Goal: Information Seeking & Learning: Learn about a topic

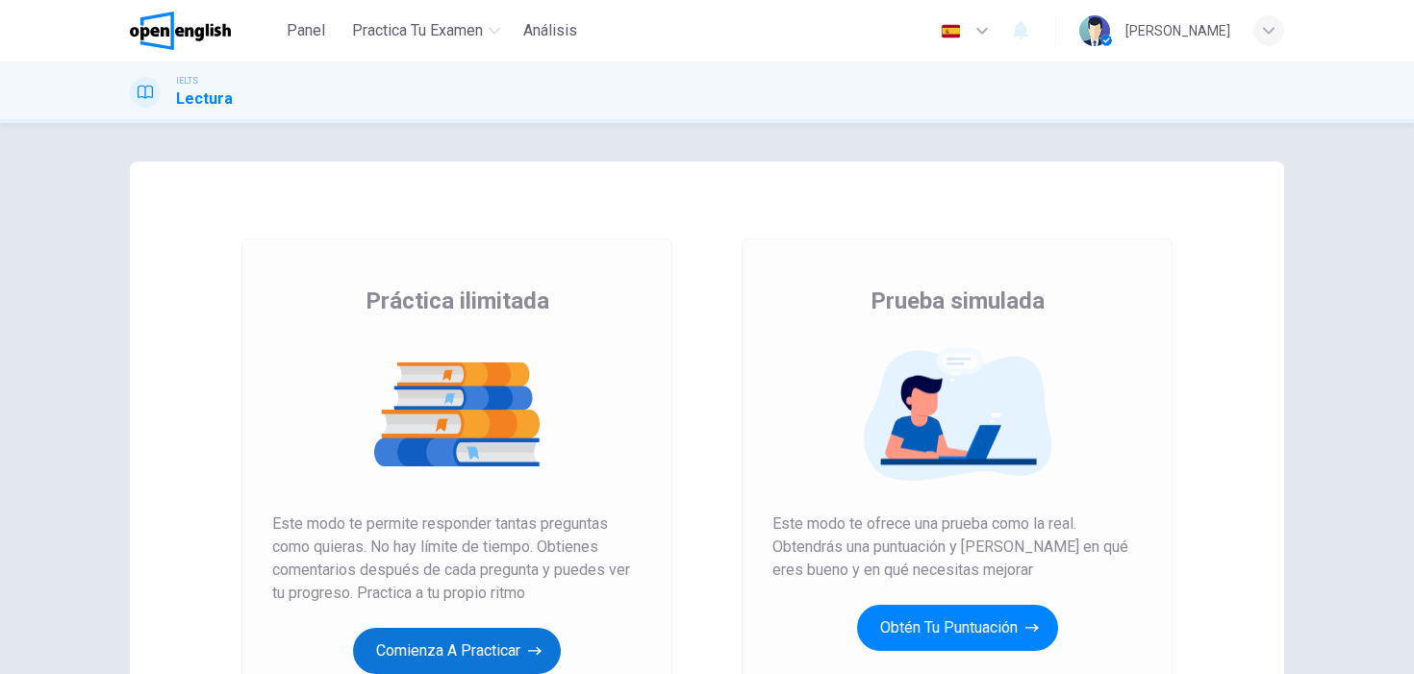
click at [473, 637] on button "Comienza a practicar" at bounding box center [457, 651] width 208 height 46
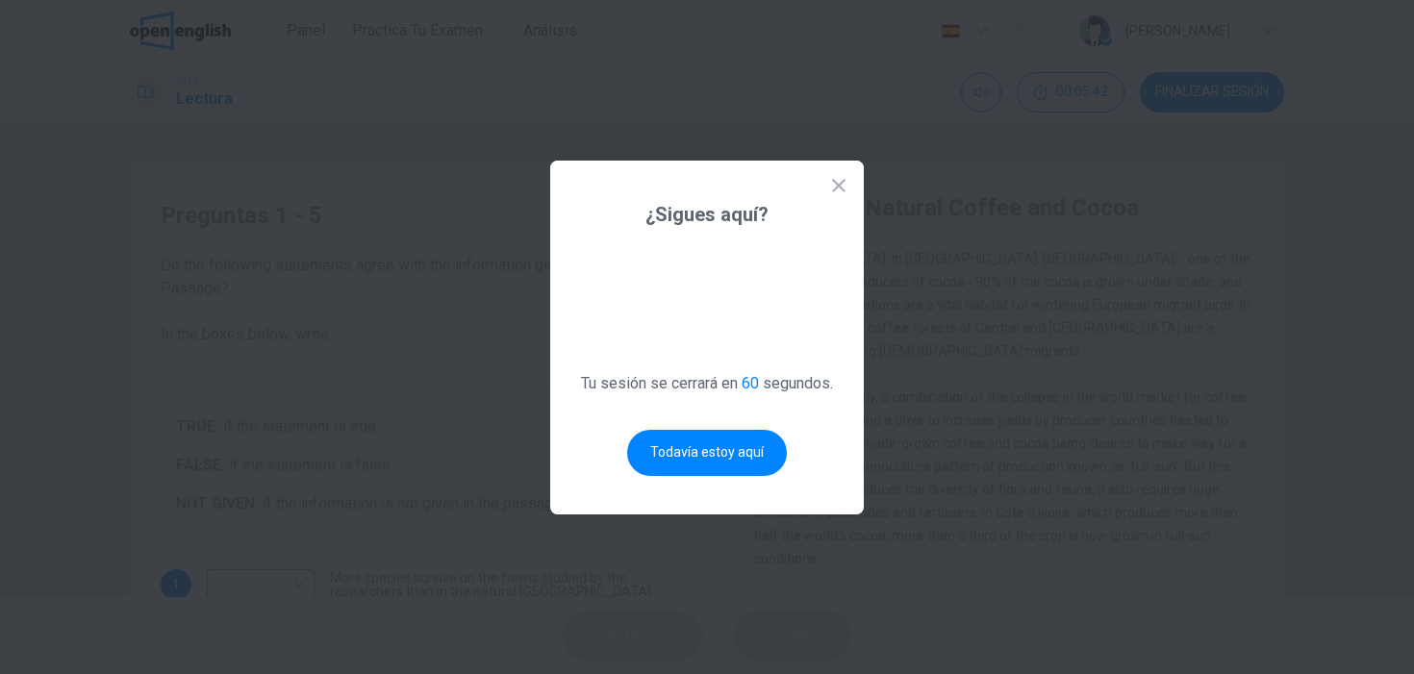
scroll to position [1265, 0]
click at [674, 465] on button "Todavía estoy aquí" at bounding box center [707, 453] width 160 height 46
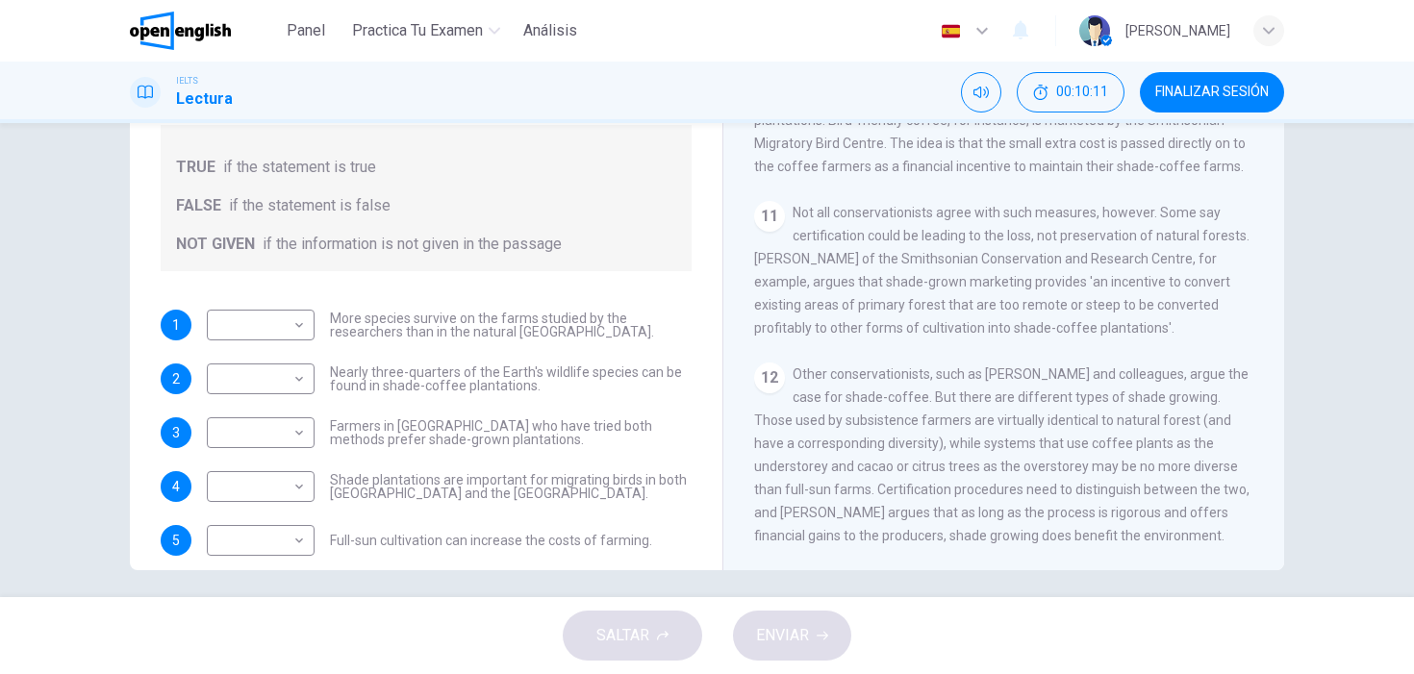
scroll to position [271, 0]
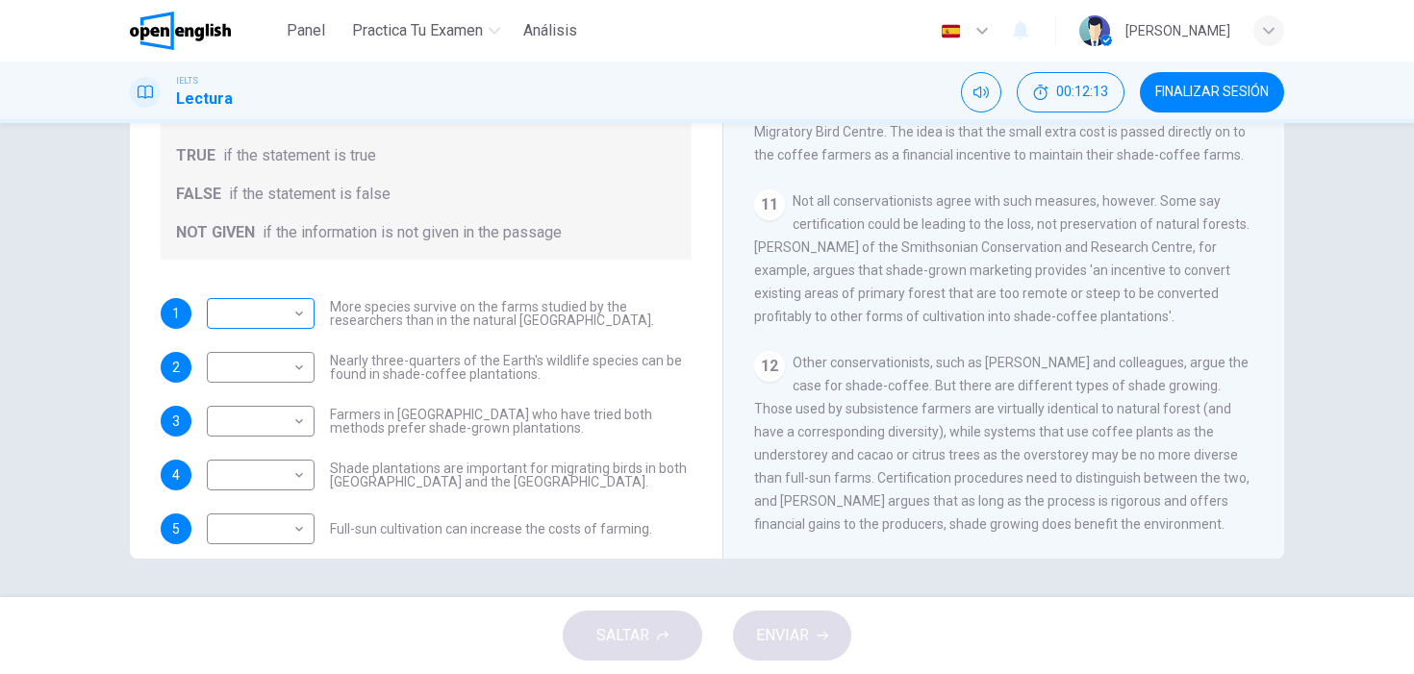
click at [291, 308] on body "This site uses cookies, as explained in our Privacy Policy . If you agree to th…" at bounding box center [707, 337] width 1414 height 674
click at [274, 346] on li "TRUE" at bounding box center [261, 344] width 108 height 31
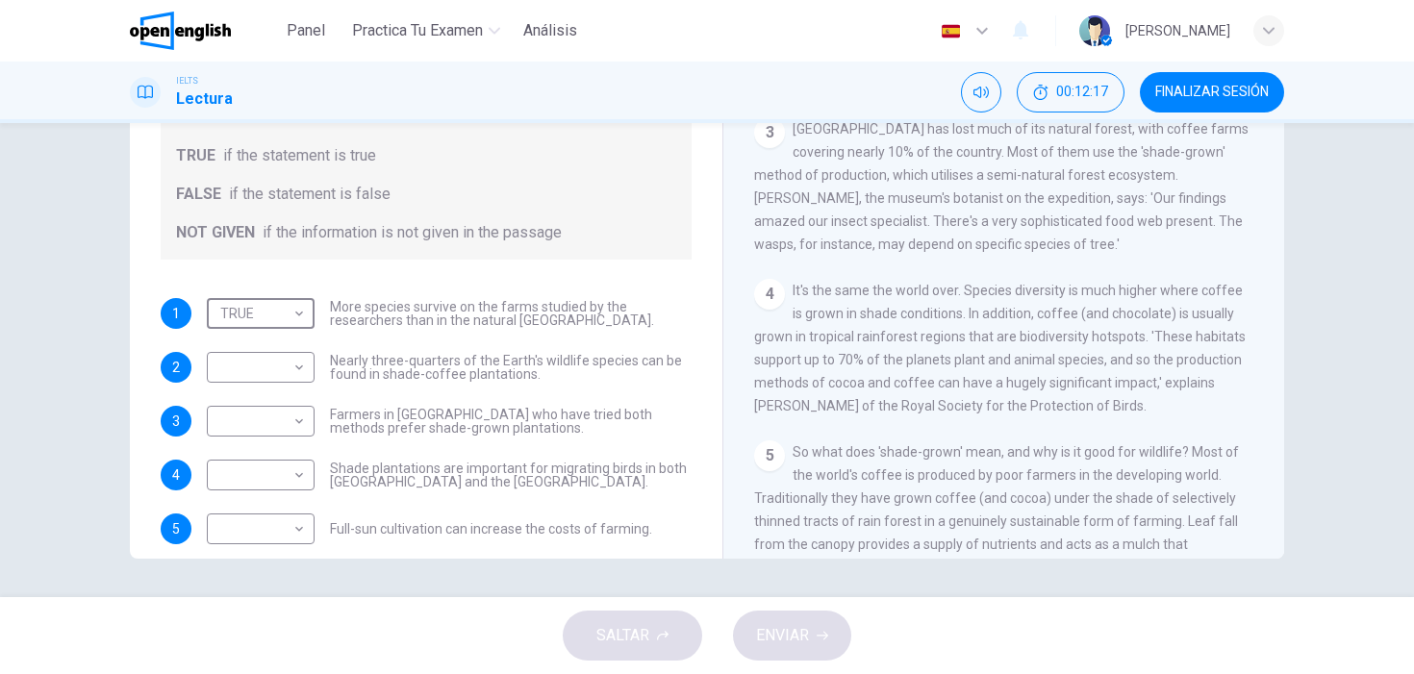
scroll to position [472, 0]
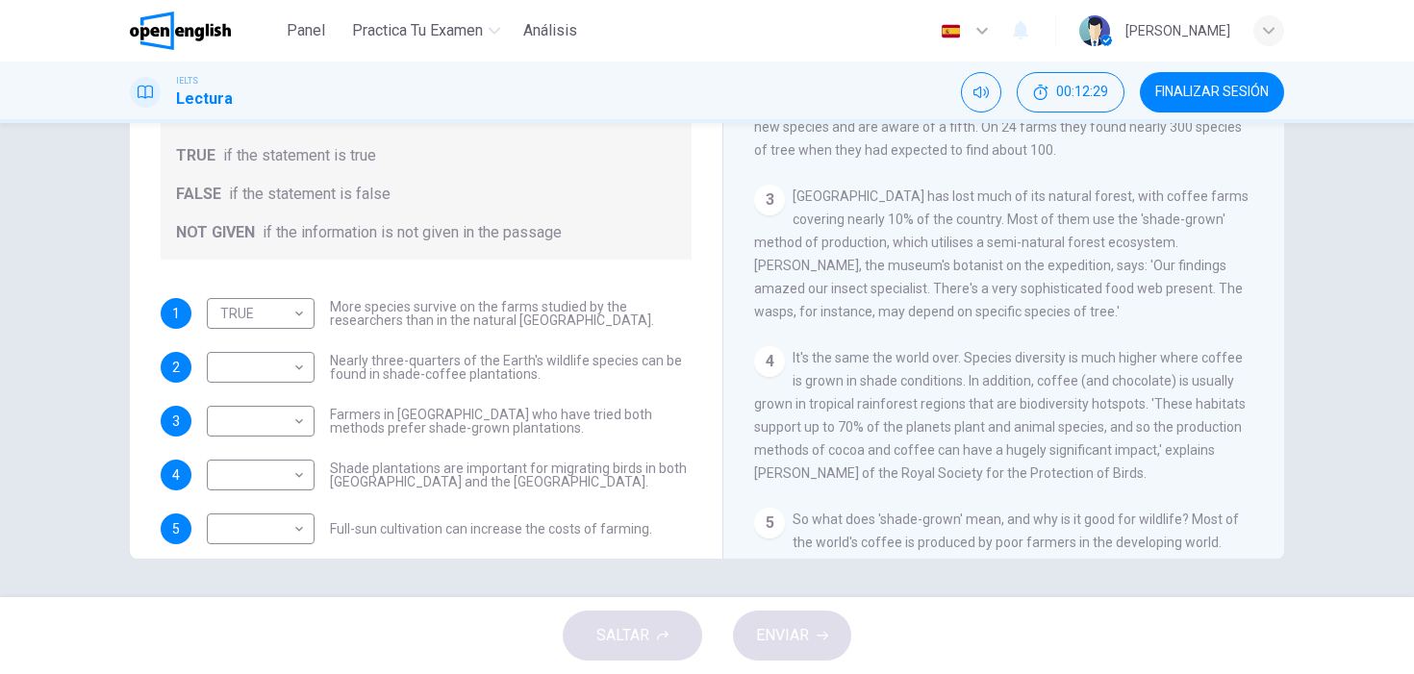
drag, startPoint x: 884, startPoint y: 213, endPoint x: 1009, endPoint y: 218, distance: 125.1
click at [1009, 219] on div "3 [GEOGRAPHIC_DATA] has lost much of its natural forest, with coffee farms cove…" at bounding box center [1004, 254] width 500 height 138
click at [293, 316] on body "This site uses cookies, as explained in our Privacy Policy . If you agree to th…" at bounding box center [707, 337] width 1414 height 674
click at [262, 366] on li "FALSE" at bounding box center [261, 375] width 108 height 31
type input "*****"
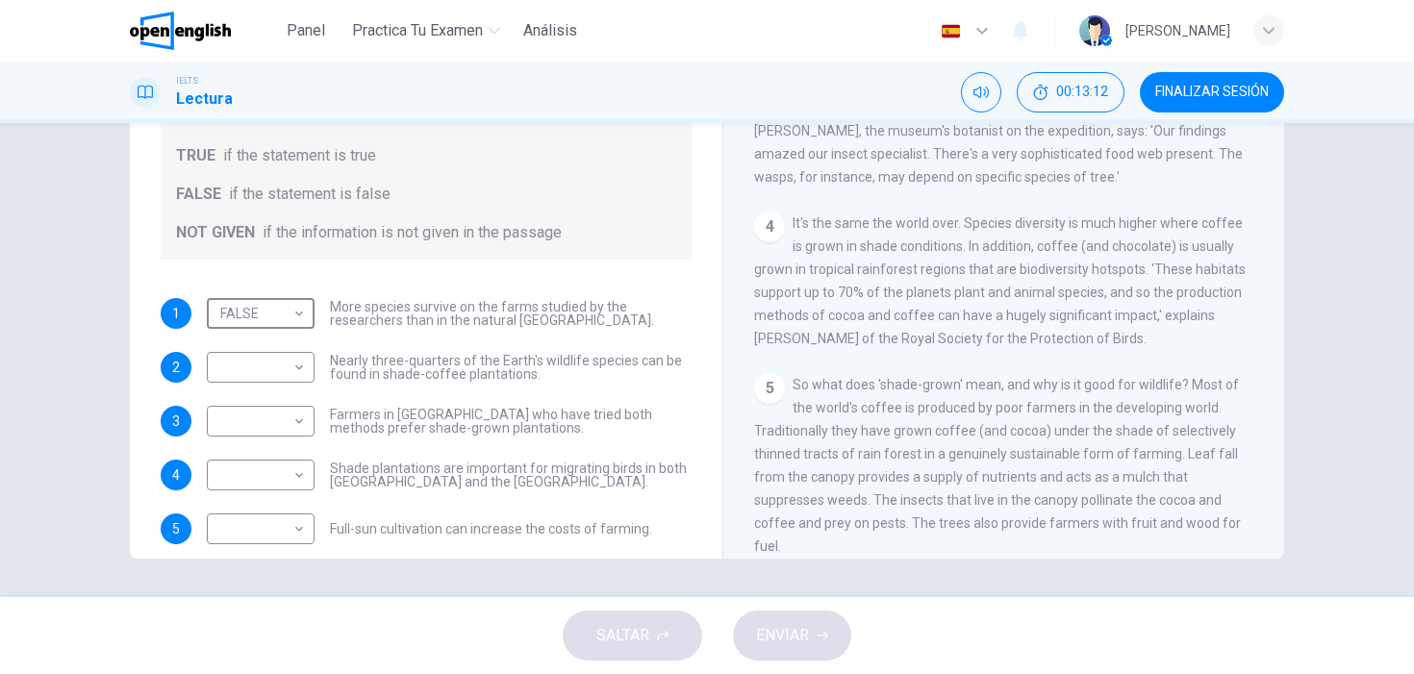
scroll to position [613, 0]
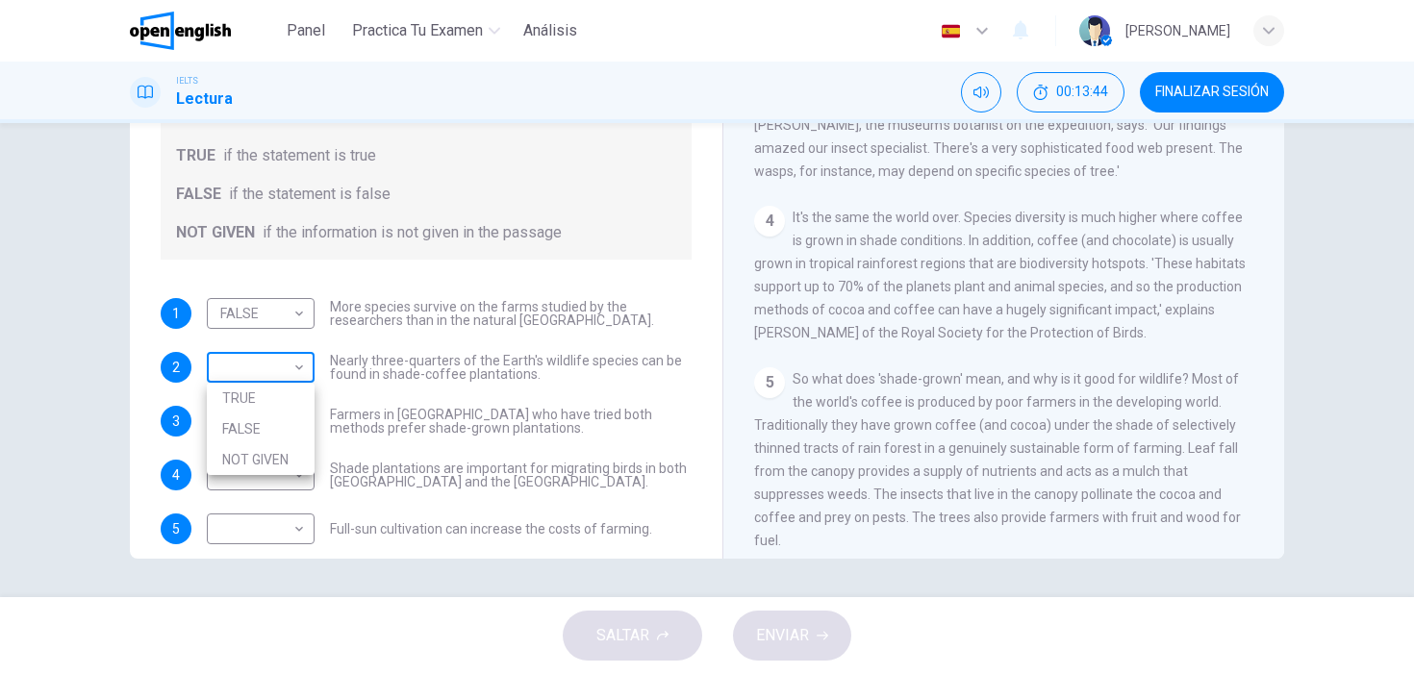
click at [300, 363] on body "This site uses cookies, as explained in our Privacy Policy . If you agree to th…" at bounding box center [707, 337] width 1414 height 674
click at [262, 395] on li "TRUE" at bounding box center [261, 398] width 108 height 31
type input "****"
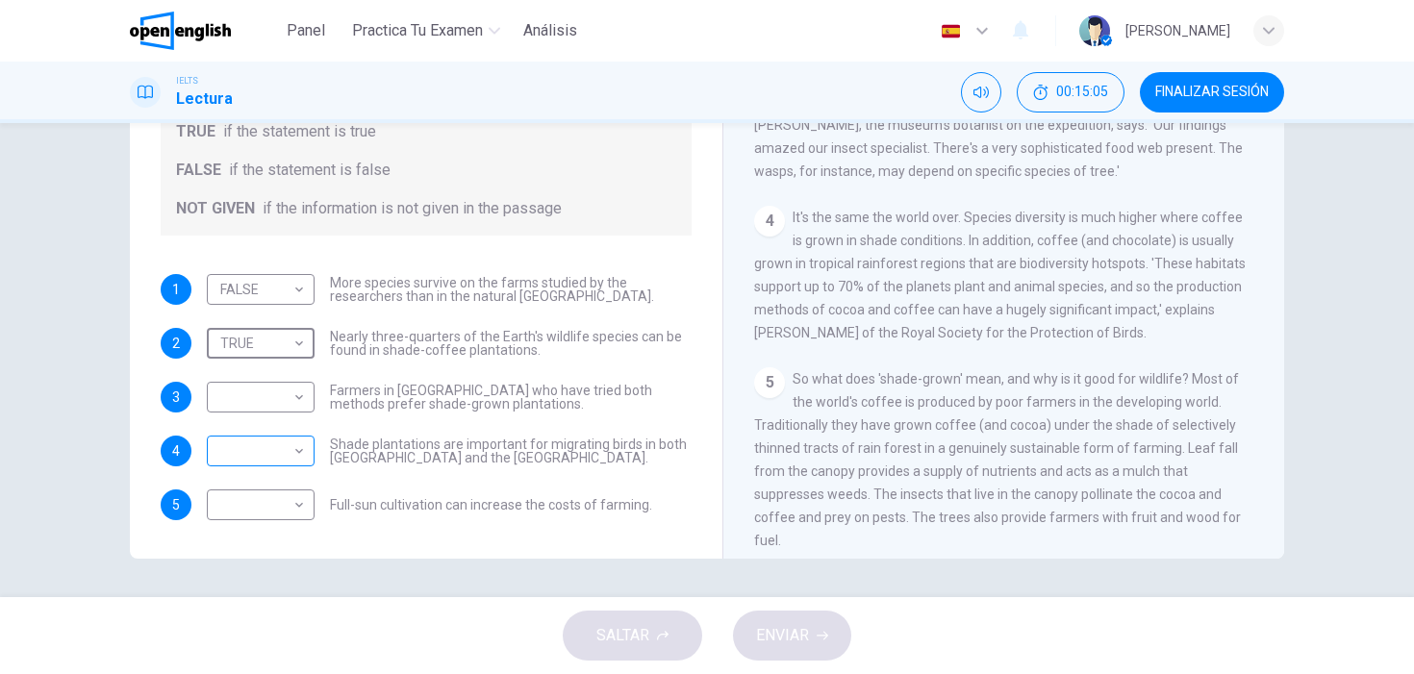
click at [294, 453] on body "This site uses cookies, as explained in our Privacy Policy . If you agree to th…" at bounding box center [707, 337] width 1414 height 674
click at [284, 479] on li "TRUE" at bounding box center [261, 481] width 108 height 31
type input "****"
click at [297, 499] on body "This site uses cookies, as explained in our Privacy Policy . If you agree to th…" at bounding box center [707, 337] width 1414 height 674
click at [277, 526] on li "TRUE" at bounding box center [261, 535] width 108 height 31
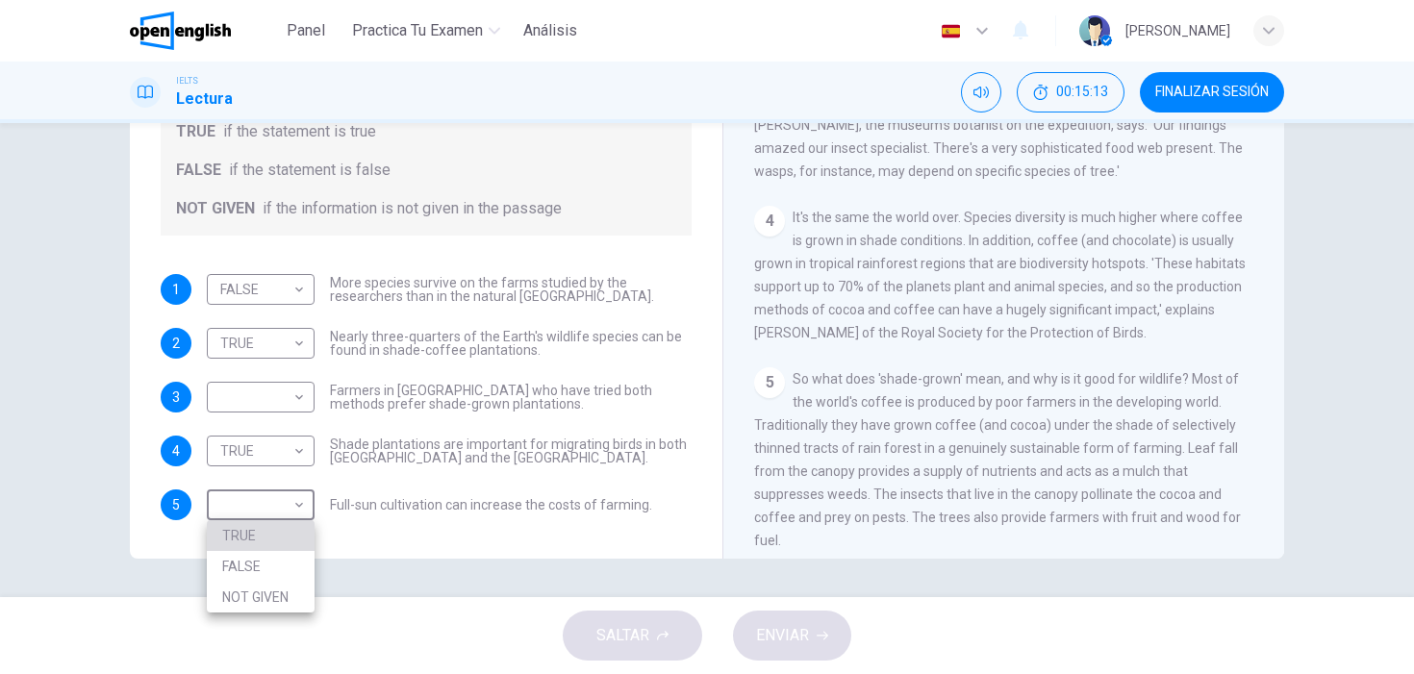
type input "****"
click at [297, 392] on body "This site uses cookies, as explained in our Privacy Policy . If you agree to th…" at bounding box center [707, 337] width 1414 height 674
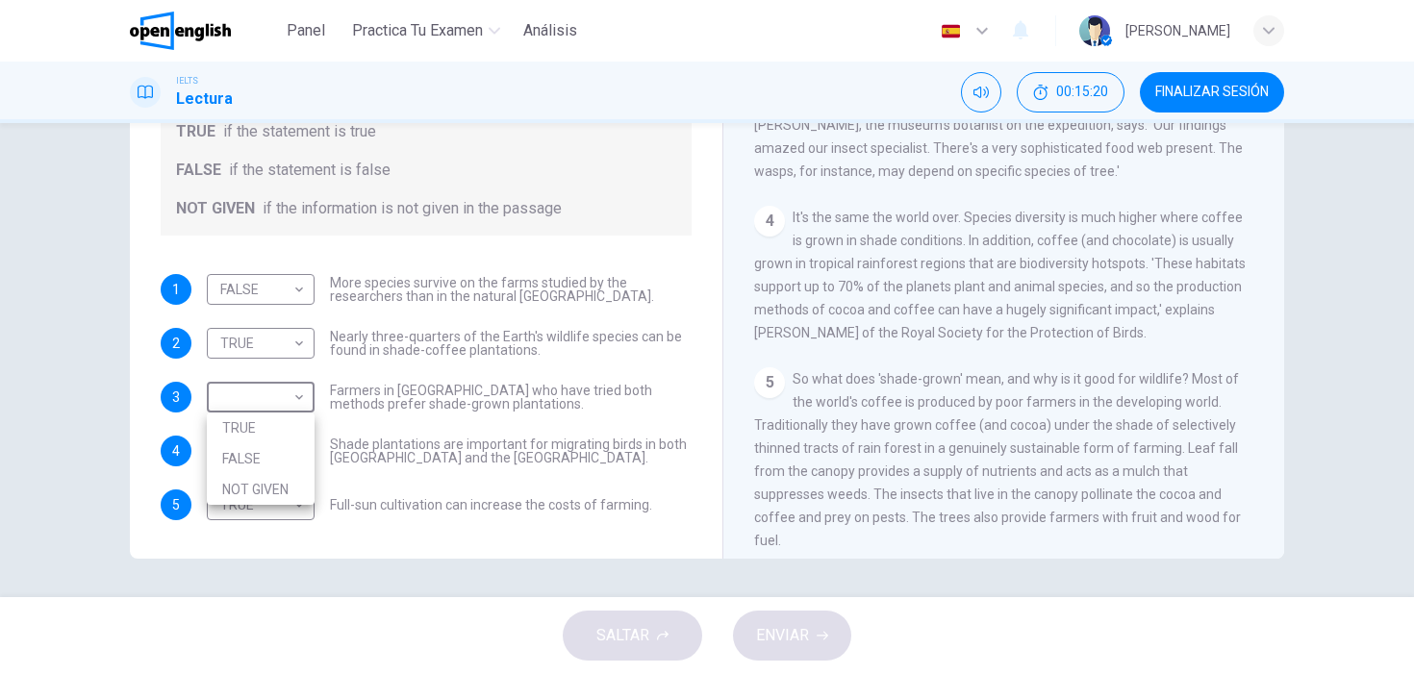
click at [268, 458] on li "FALSE" at bounding box center [261, 458] width 108 height 31
type input "*****"
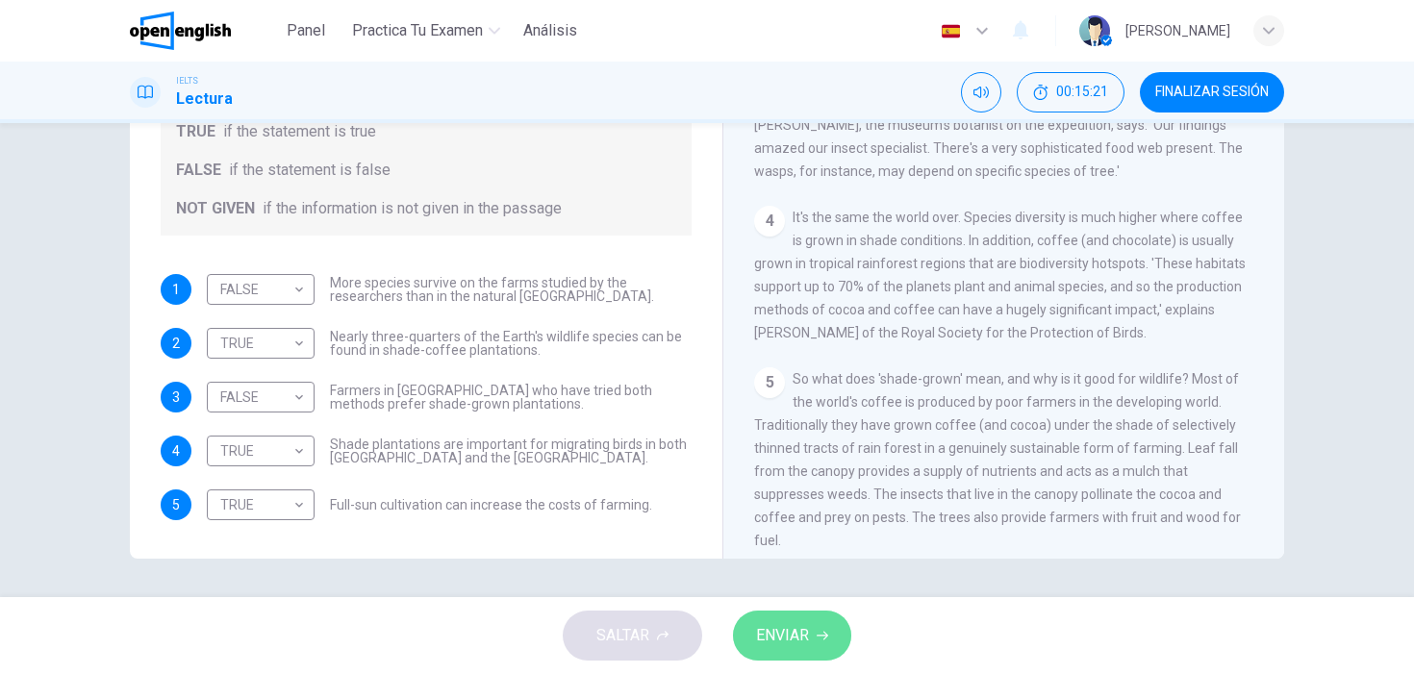
click at [785, 635] on span "ENVIAR" at bounding box center [782, 635] width 53 height 27
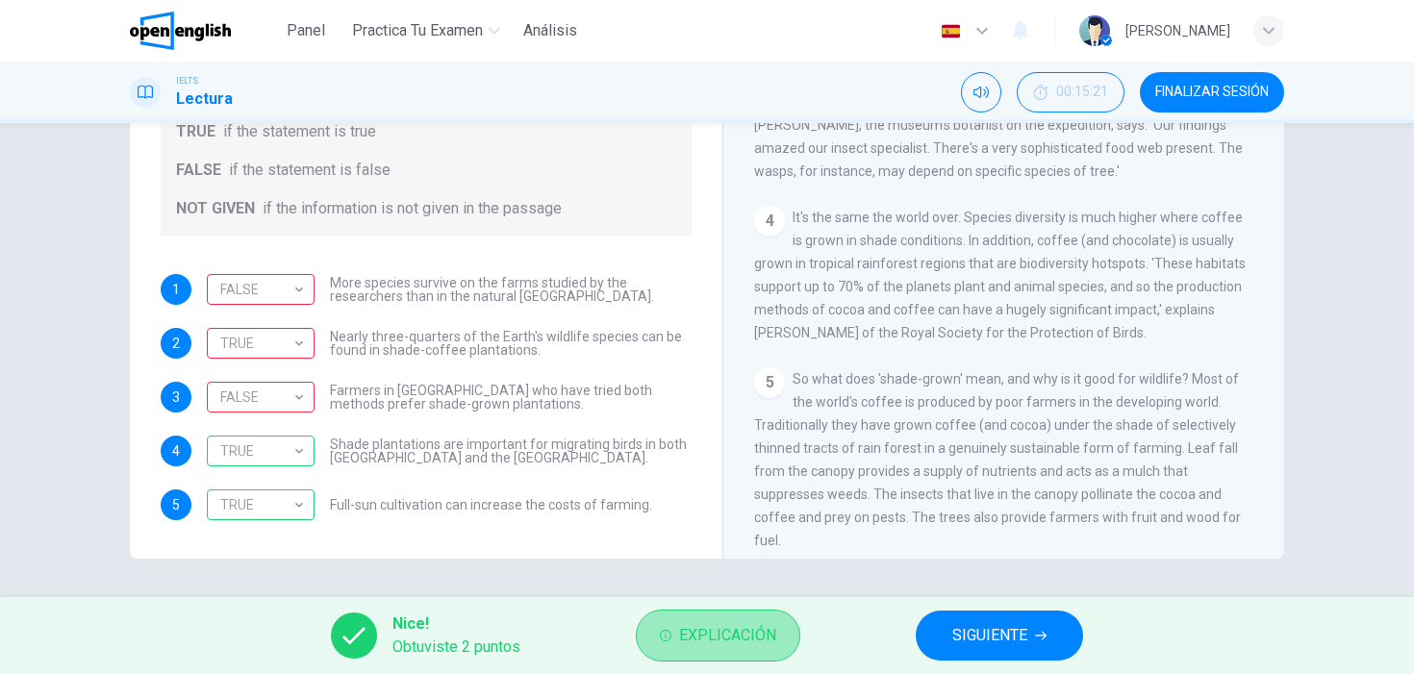
click at [689, 622] on span "Explicación" at bounding box center [727, 635] width 97 height 27
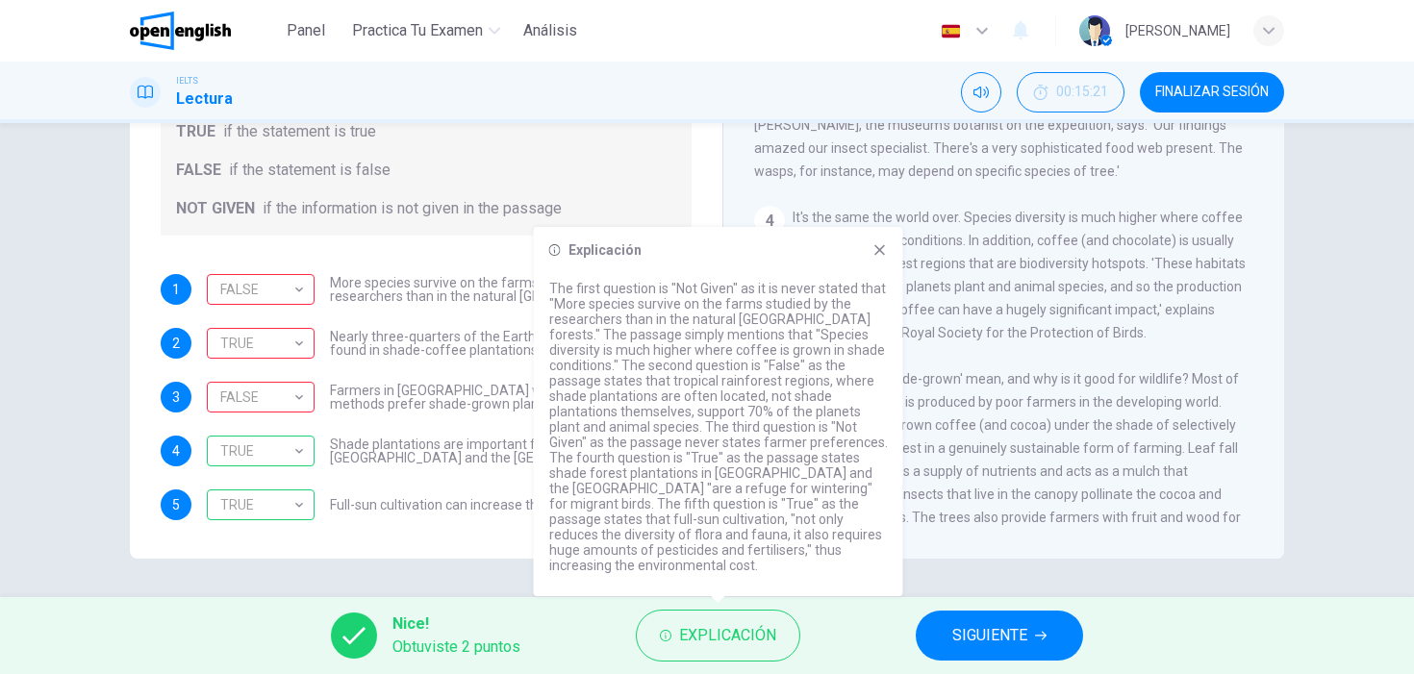
click at [936, 314] on div "4 It's the same the world over. Species diversity is much higher where coffee i…" at bounding box center [1004, 275] width 500 height 138
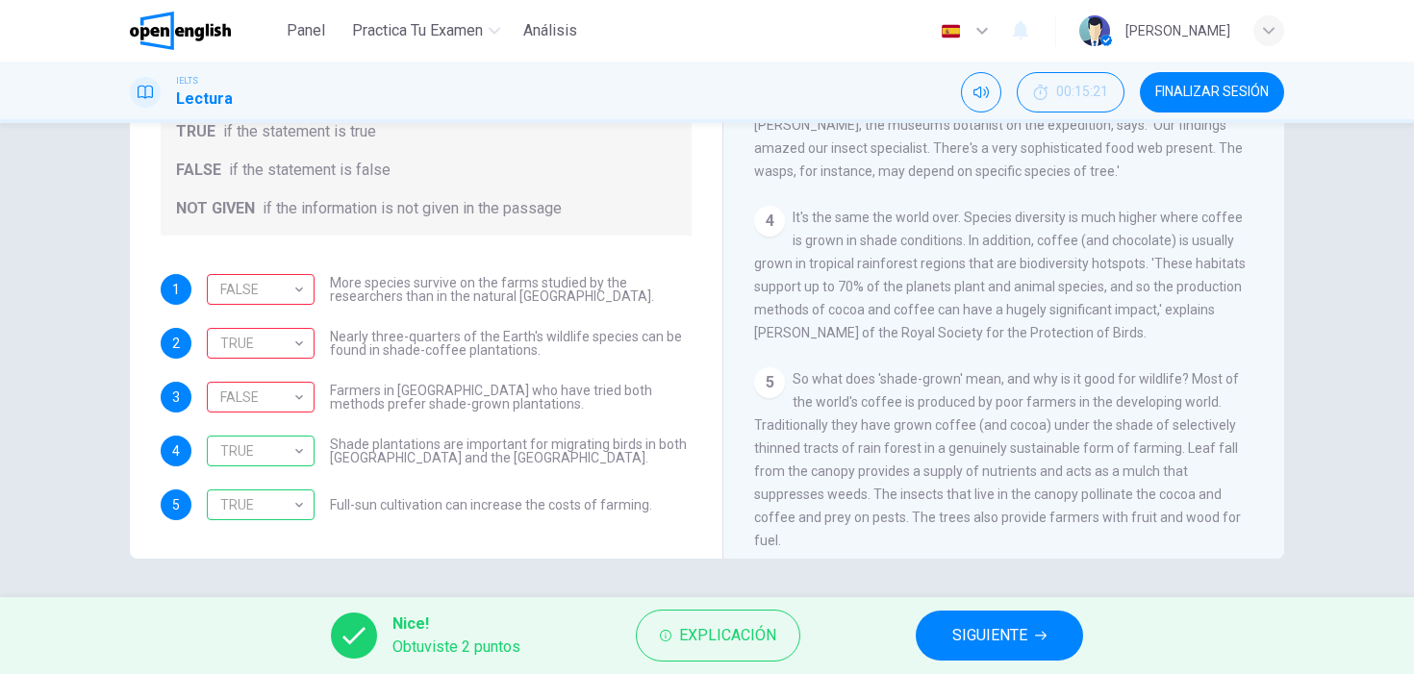
click at [1220, 119] on div "IELTS Lectura 00:15:21 FINALIZAR SESIÓN" at bounding box center [707, 93] width 1414 height 62
click at [1215, 97] on span "FINALIZAR SESIÓN" at bounding box center [1211, 92] width 113 height 15
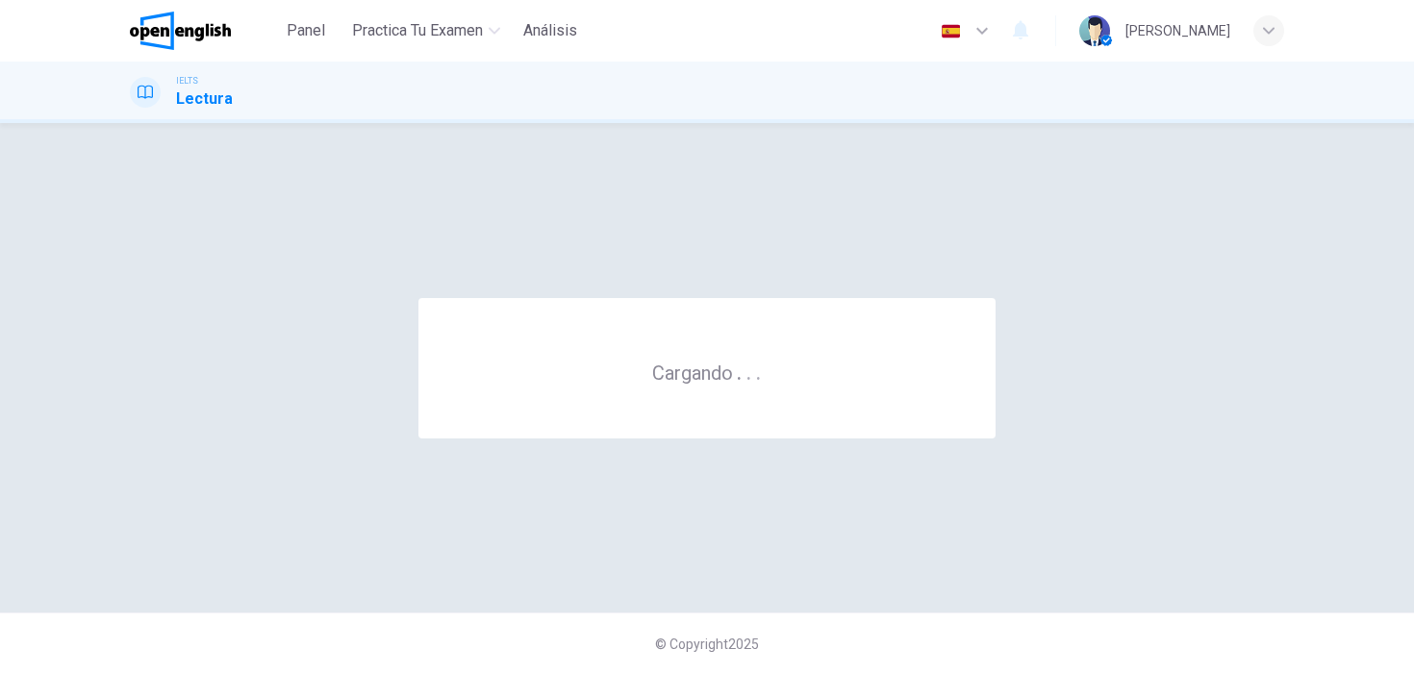
scroll to position [0, 0]
